Goal: Information Seeking & Learning: Learn about a topic

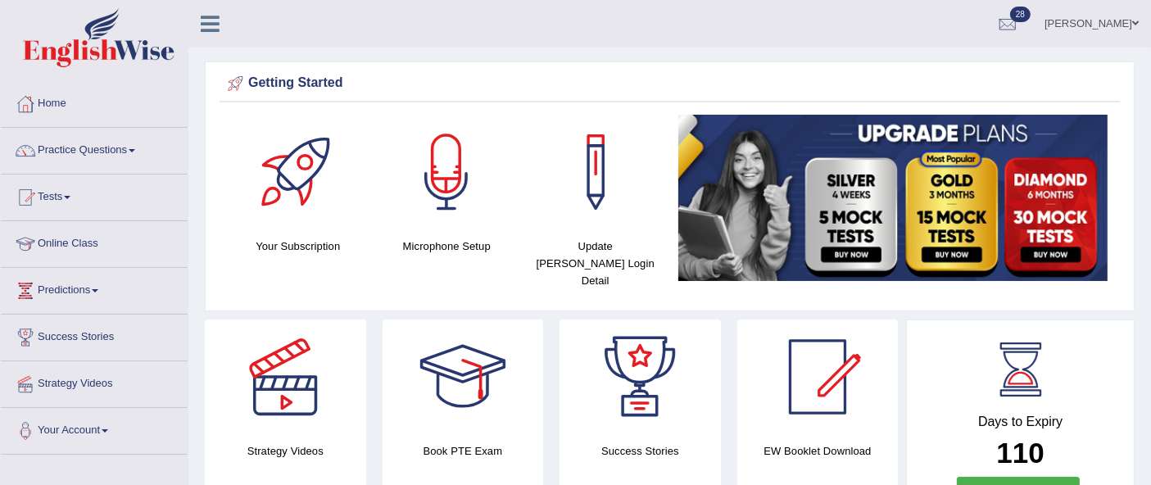
click at [66, 151] on link "Practice Questions" at bounding box center [94, 148] width 187 height 41
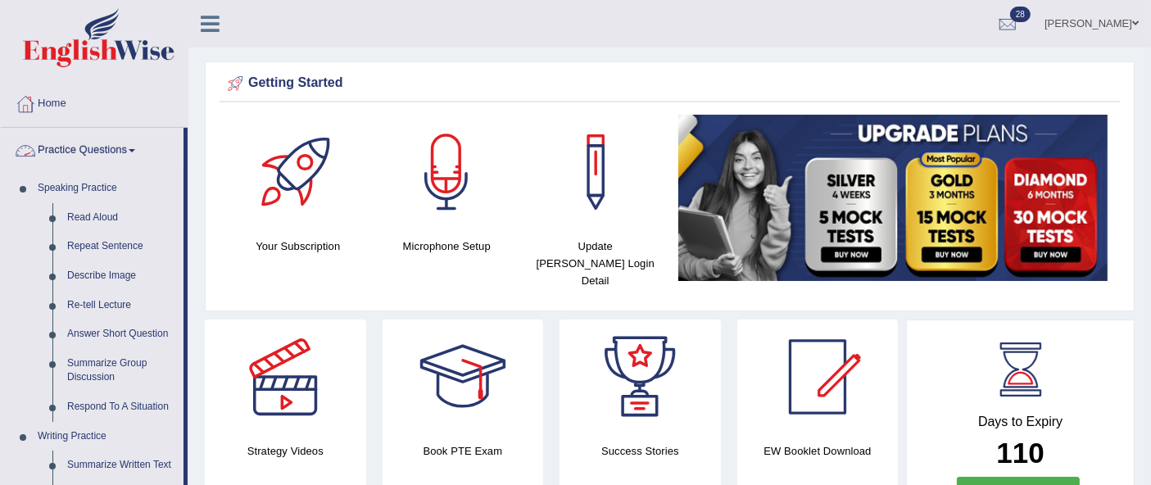
click at [100, 156] on link "Practice Questions" at bounding box center [92, 148] width 183 height 41
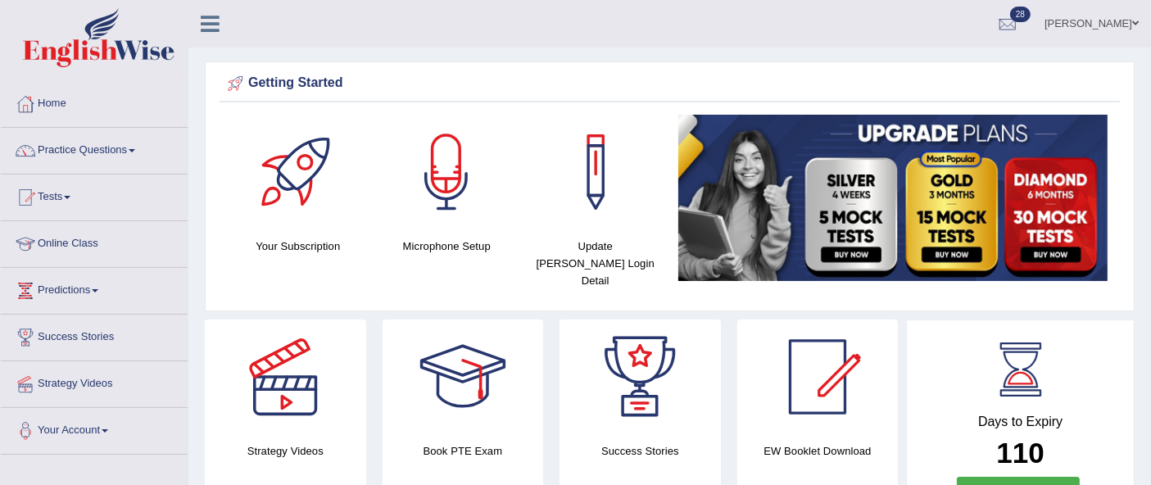
click at [98, 155] on link "Practice Questions" at bounding box center [94, 148] width 187 height 41
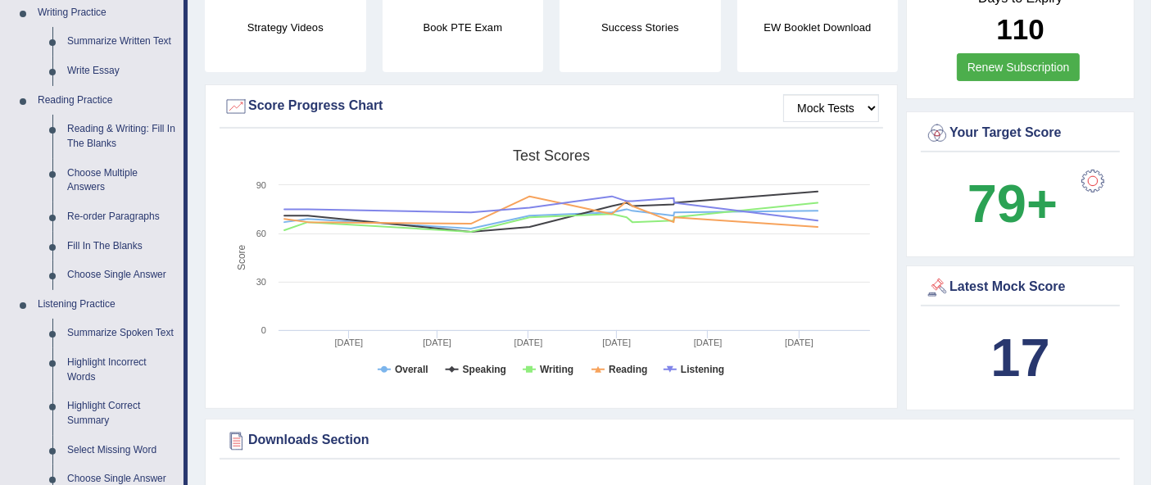
scroll to position [423, 0]
click at [99, 246] on link "Fill In The Blanks" at bounding box center [122, 247] width 124 height 29
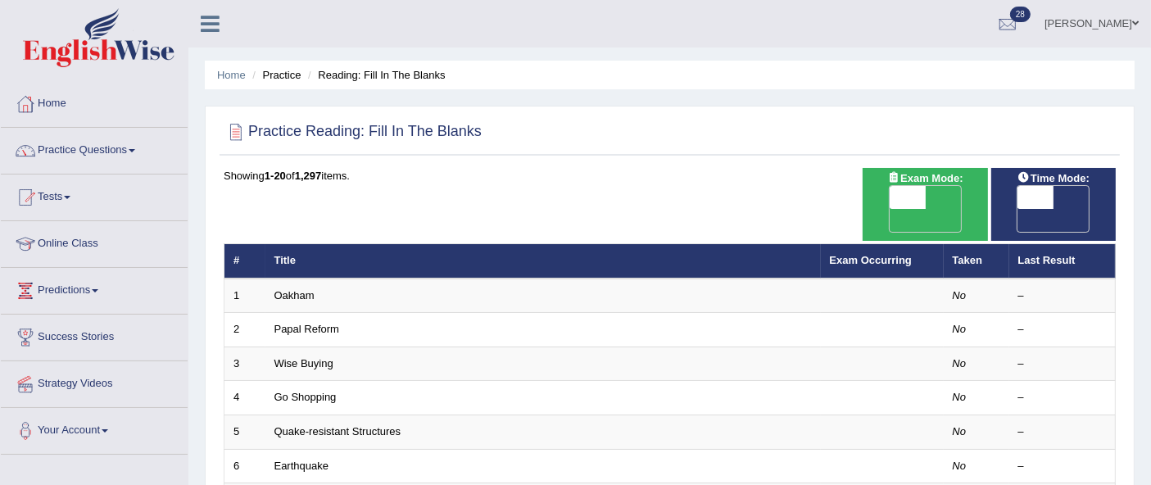
click at [889, 209] on span "OFF" at bounding box center [871, 220] width 36 height 23
checkbox input "true"
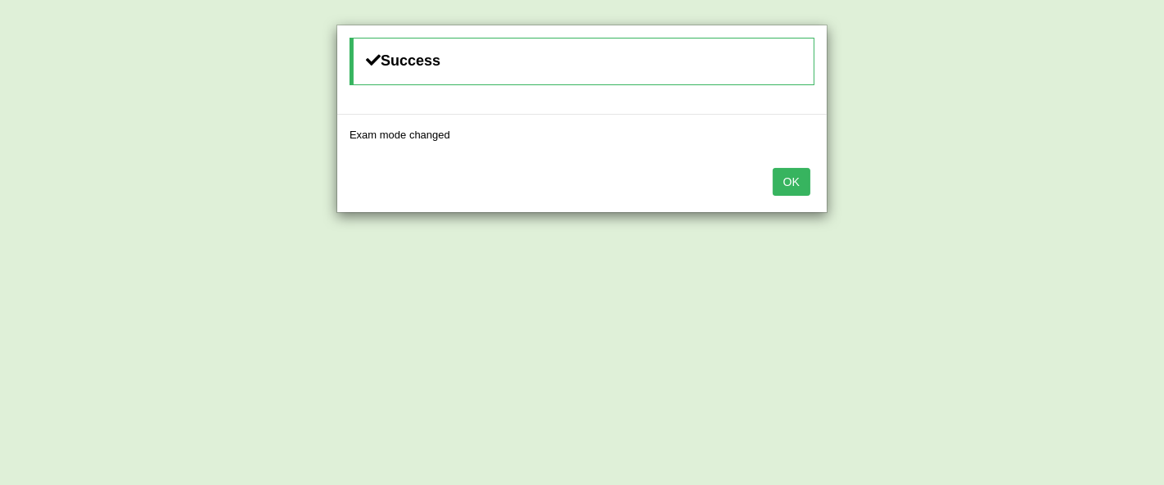
click at [809, 183] on button "OK" at bounding box center [792, 182] width 38 height 28
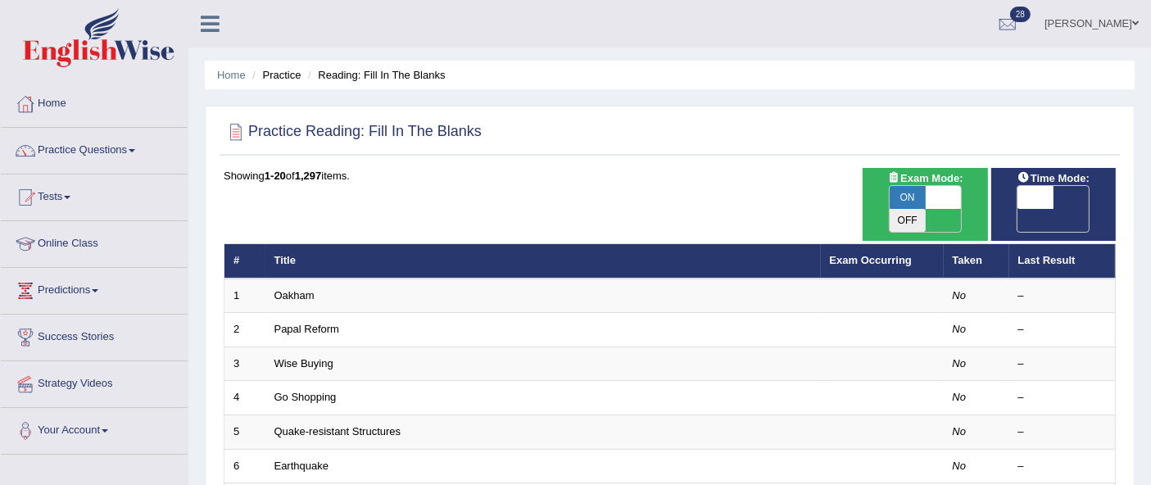
click at [1017, 209] on span "OFF" at bounding box center [999, 220] width 36 height 23
checkbox input "true"
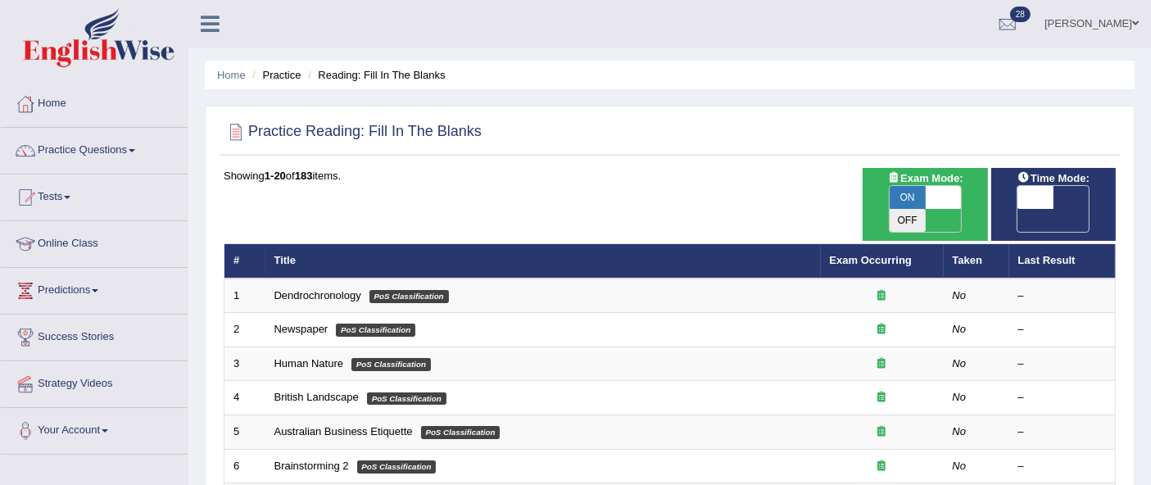
click at [1017, 209] on span "OFF" at bounding box center [999, 220] width 36 height 23
checkbox input "true"
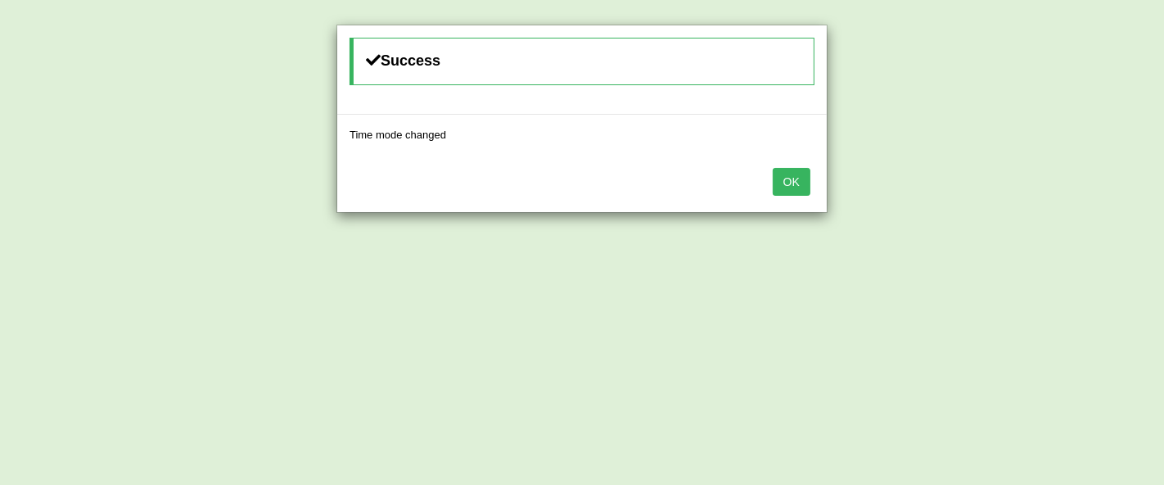
click at [801, 189] on button "OK" at bounding box center [792, 182] width 38 height 28
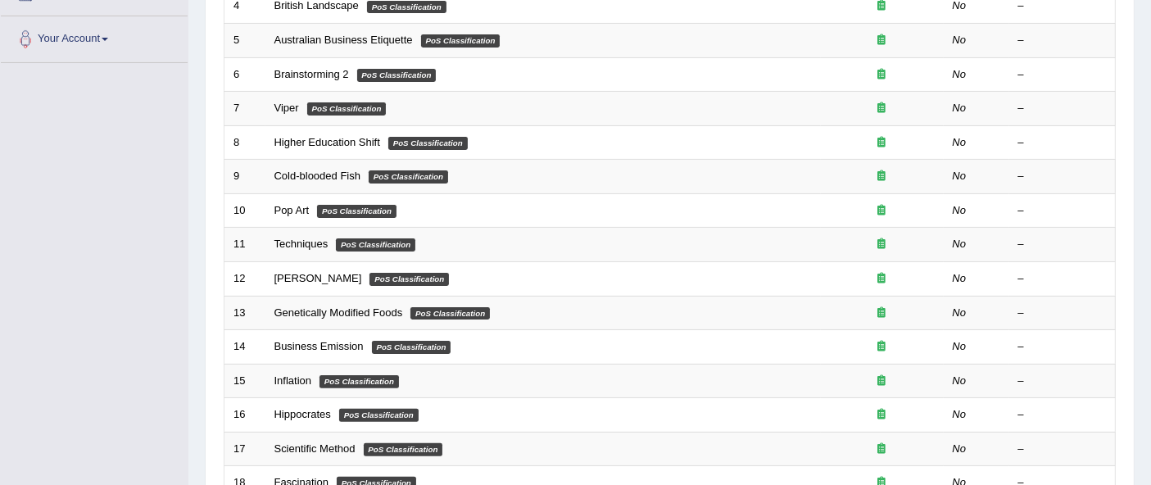
scroll to position [593, 0]
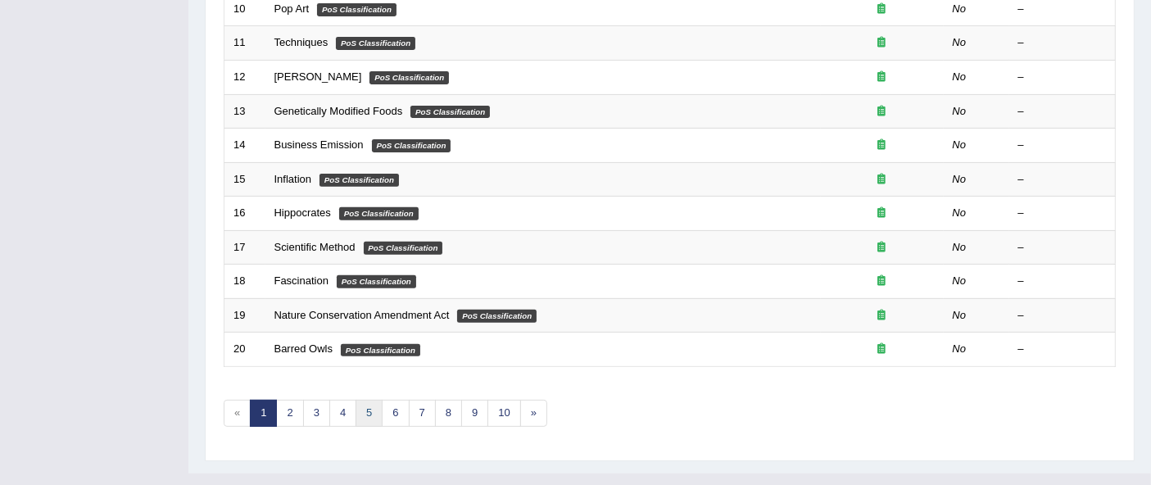
click at [360, 400] on link "5" at bounding box center [368, 413] width 27 height 27
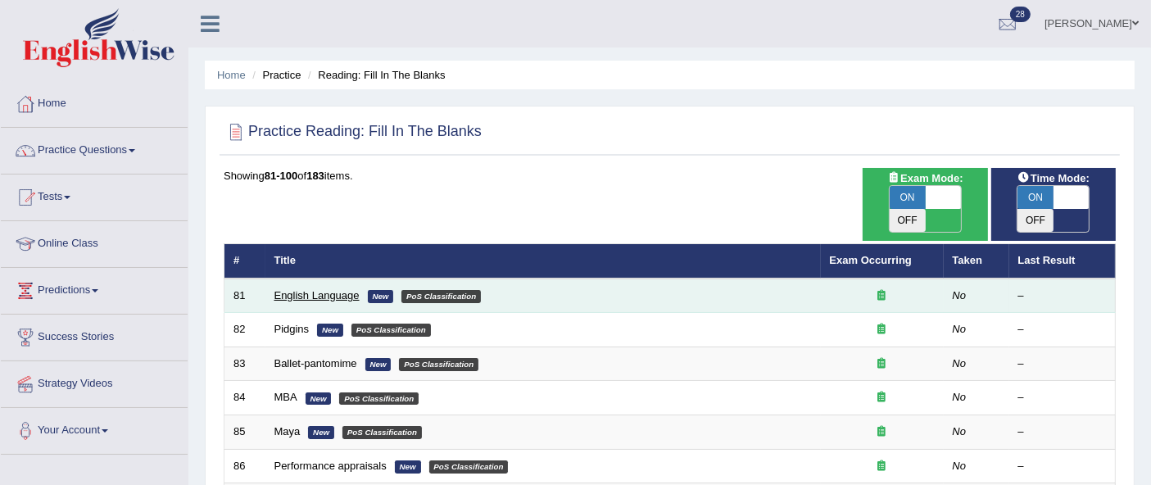
click at [323, 289] on link "English Language" at bounding box center [316, 295] width 85 height 12
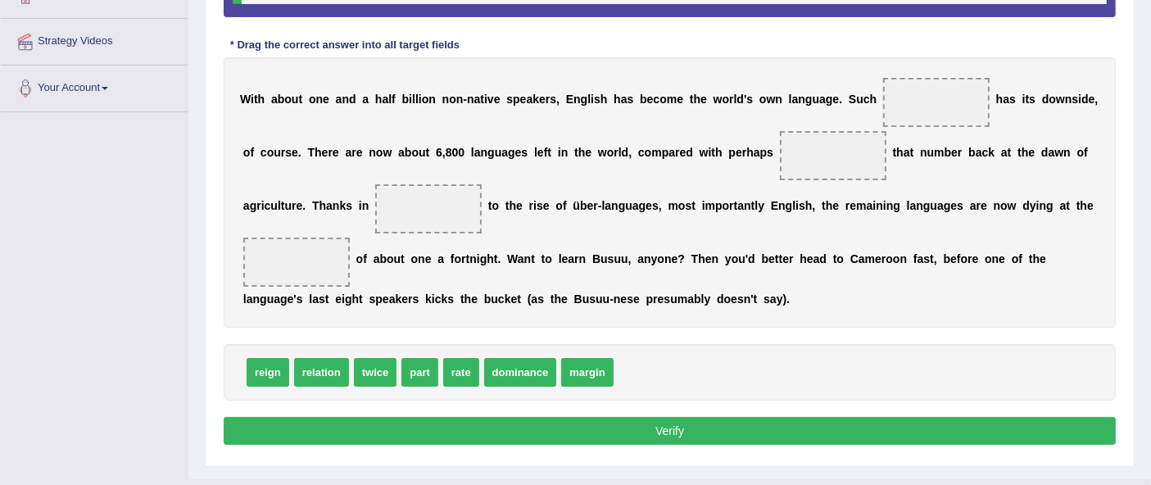
scroll to position [346, 0]
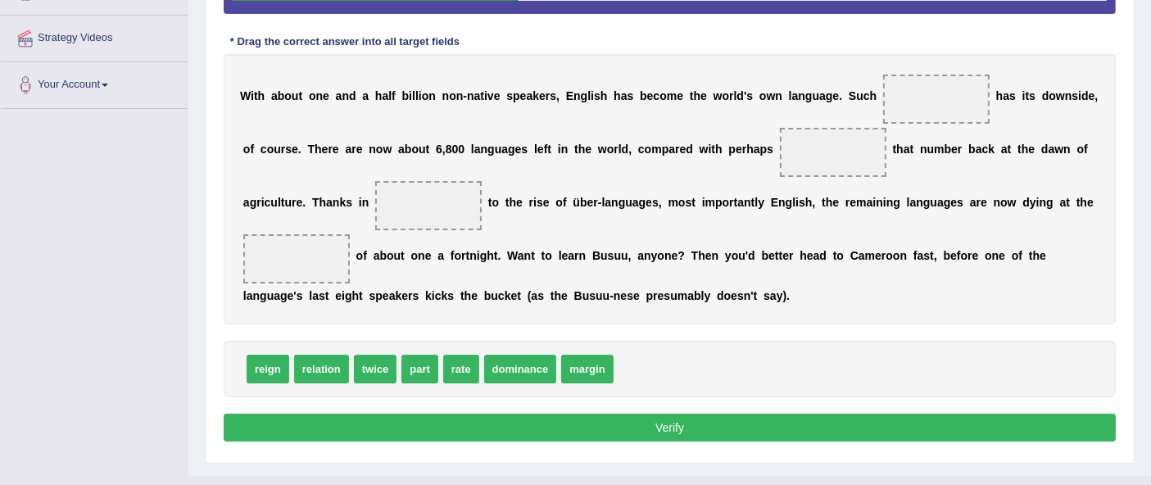
click at [596, 355] on span "margin" at bounding box center [587, 369] width 52 height 29
drag, startPoint x: 269, startPoint y: 369, endPoint x: 461, endPoint y: 216, distance: 245.4
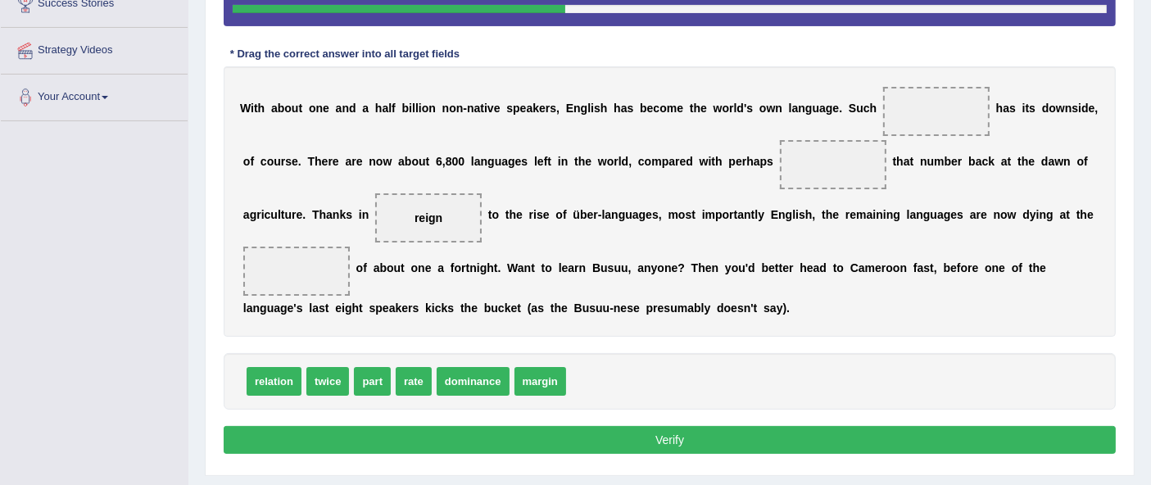
scroll to position [334, 0]
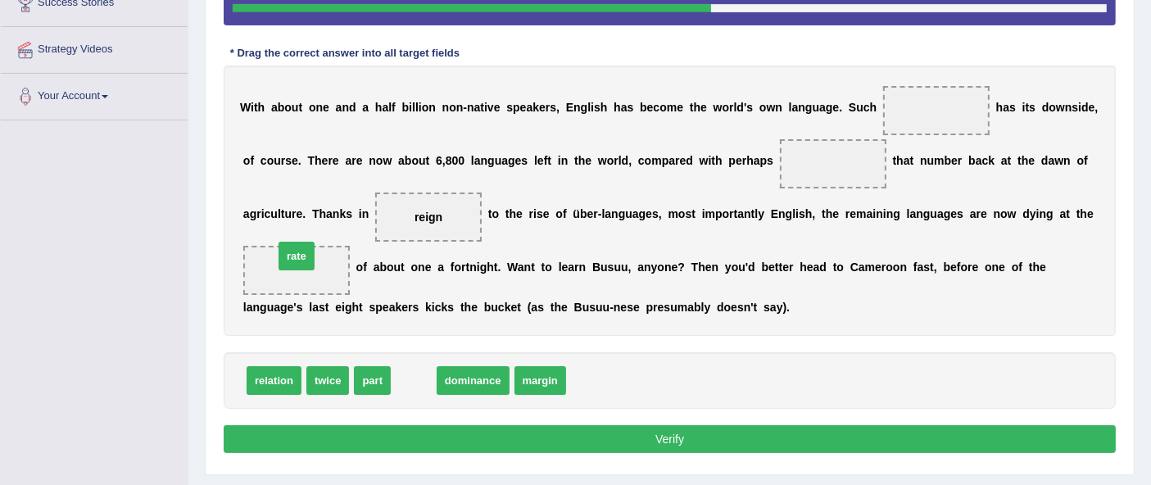
drag, startPoint x: 418, startPoint y: 377, endPoint x: 301, endPoint y: 252, distance: 170.9
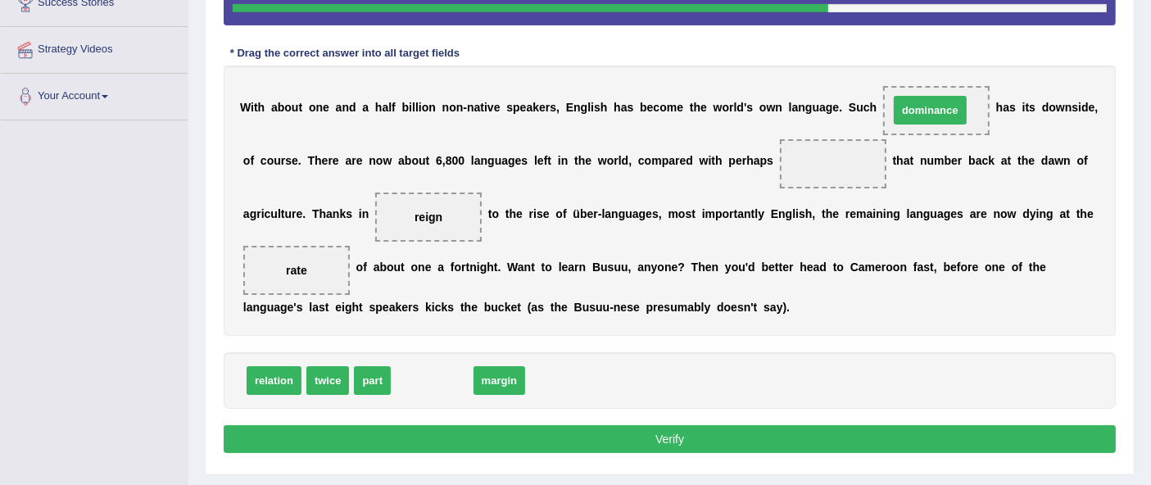
drag, startPoint x: 421, startPoint y: 382, endPoint x: 921, endPoint y: 111, distance: 568.7
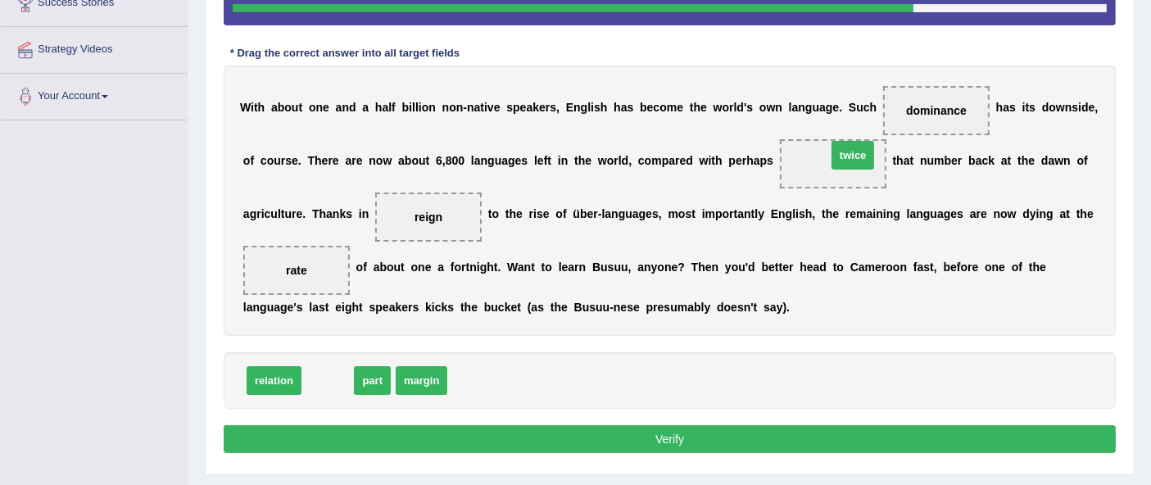
drag, startPoint x: 336, startPoint y: 372, endPoint x: 849, endPoint y: 156, distance: 556.8
click at [835, 427] on button "Verify" at bounding box center [670, 439] width 892 height 28
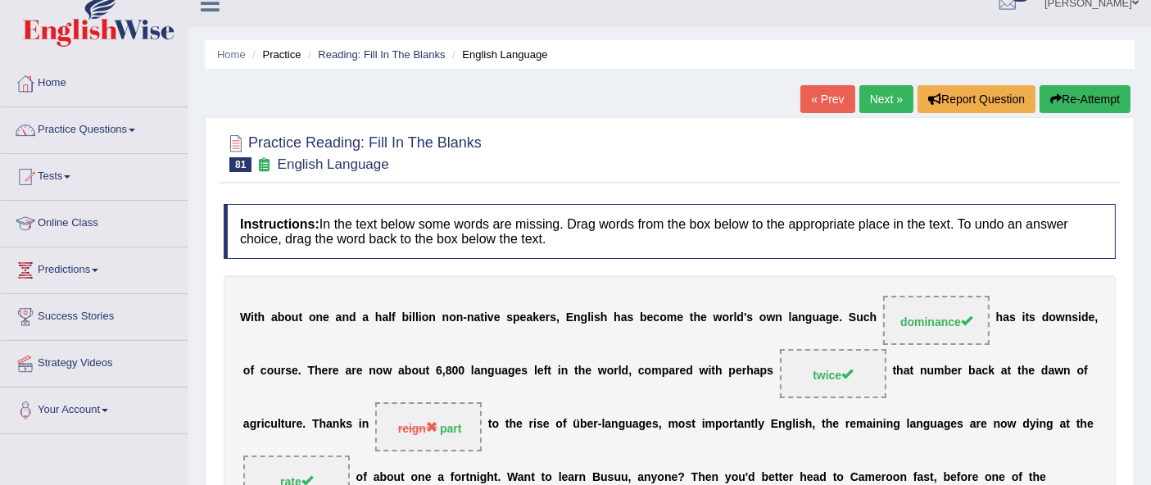
scroll to position [20, 0]
